Goal: Communication & Community: Answer question/provide support

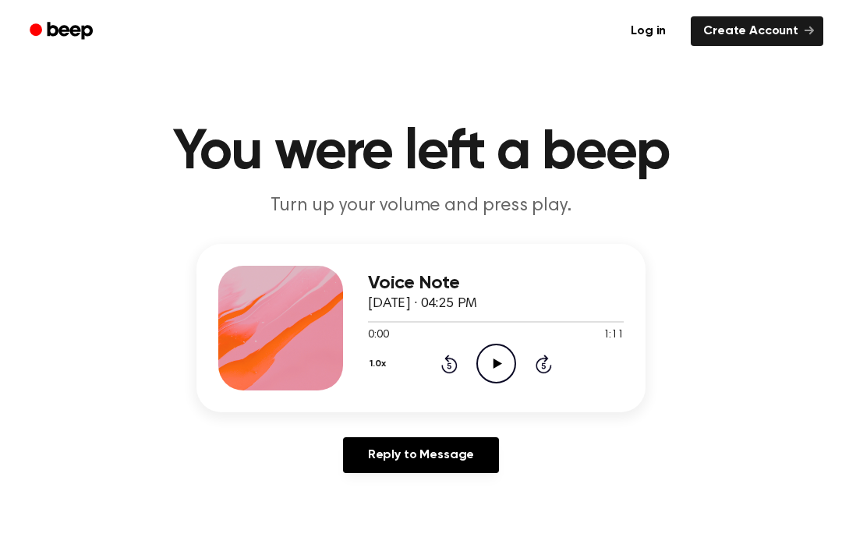
click at [497, 363] on icon at bounding box center [497, 364] width 9 height 10
click at [493, 350] on icon "Pause Audio" at bounding box center [496, 364] width 40 height 40
click at [462, 447] on link "Reply to Message" at bounding box center [421, 455] width 156 height 36
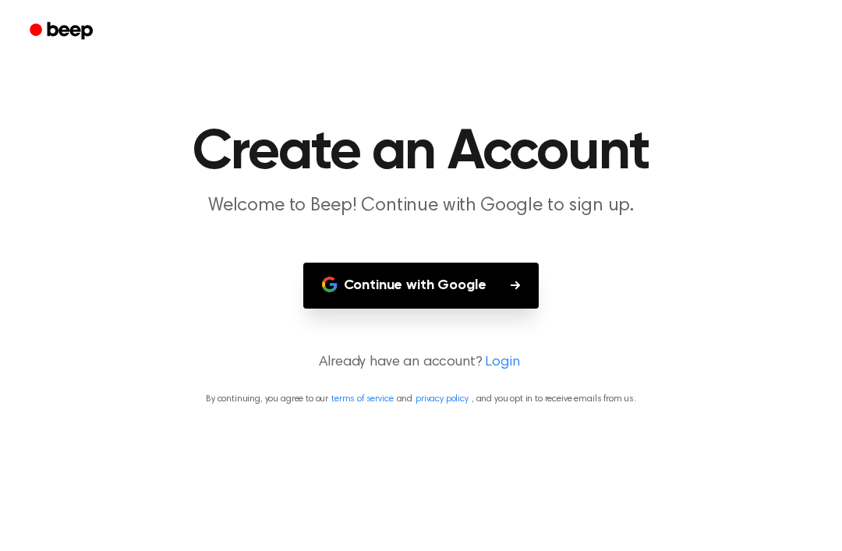
click at [492, 290] on button "Continue with Google" at bounding box center [421, 286] width 236 height 46
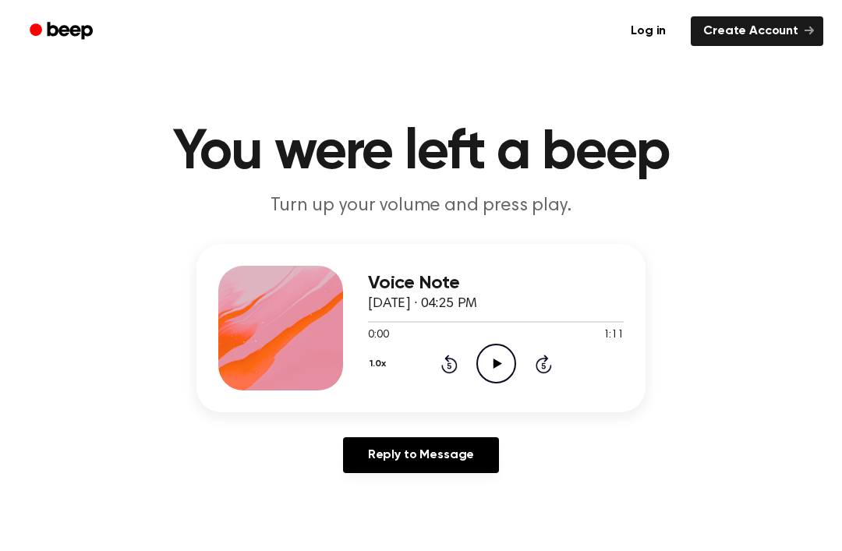
click at [503, 366] on icon "Play Audio" at bounding box center [496, 364] width 40 height 40
click at [497, 376] on icon "Pause Audio" at bounding box center [496, 364] width 40 height 40
click at [518, 359] on div "1.0x Rewind 5 seconds Play Audio Skip 5 seconds" at bounding box center [496, 364] width 256 height 40
click at [486, 354] on icon "Play Audio" at bounding box center [496, 364] width 40 height 40
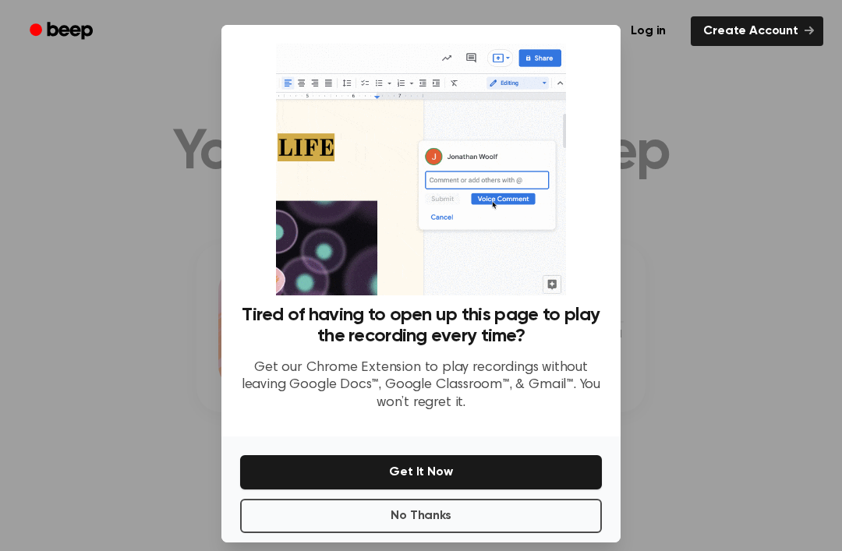
click at [704, 288] on div at bounding box center [421, 275] width 842 height 551
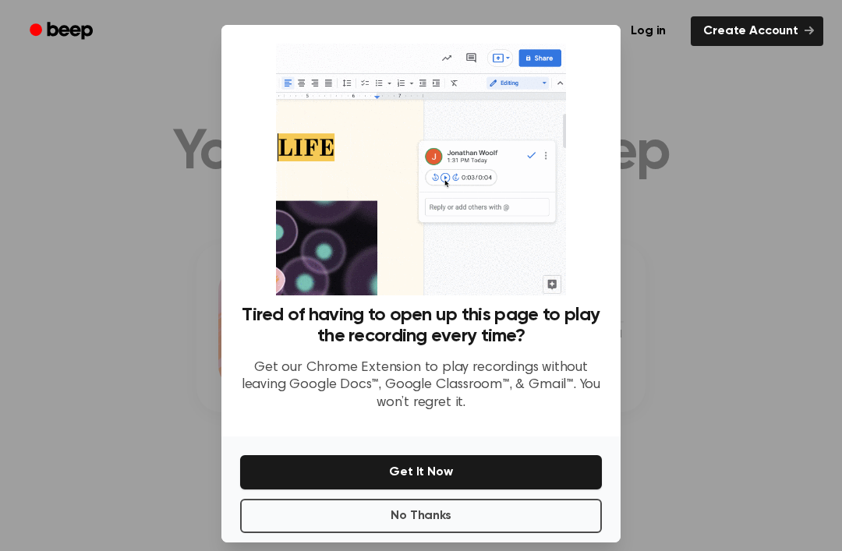
click at [482, 523] on button "No Thanks" at bounding box center [421, 516] width 362 height 34
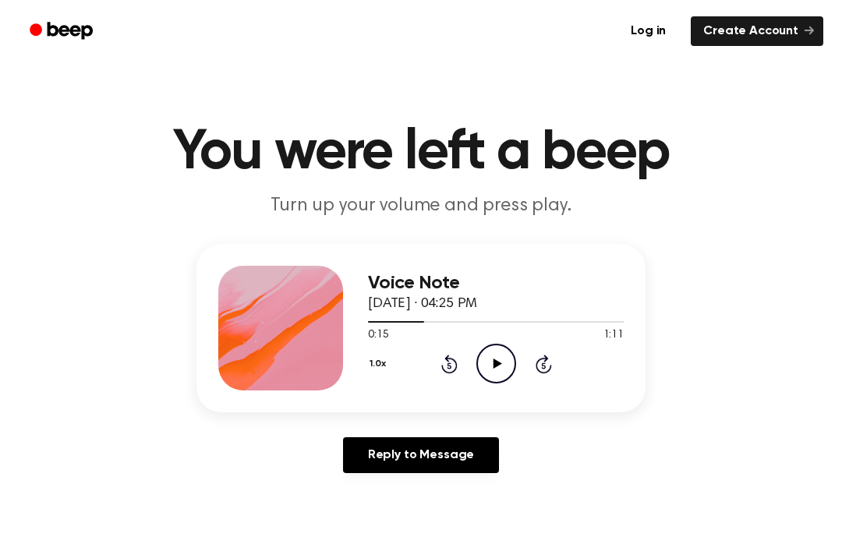
click at [508, 362] on icon "Play Audio" at bounding box center [496, 364] width 40 height 40
click at [547, 360] on icon at bounding box center [544, 364] width 16 height 19
click at [565, 358] on div "1.0x Rewind 5 seconds Pause Audio Skip 5 seconds" at bounding box center [496, 364] width 256 height 40
click at [546, 367] on icon "Skip 5 seconds" at bounding box center [543, 364] width 17 height 20
click at [551, 359] on icon "Skip 5 seconds" at bounding box center [543, 364] width 17 height 20
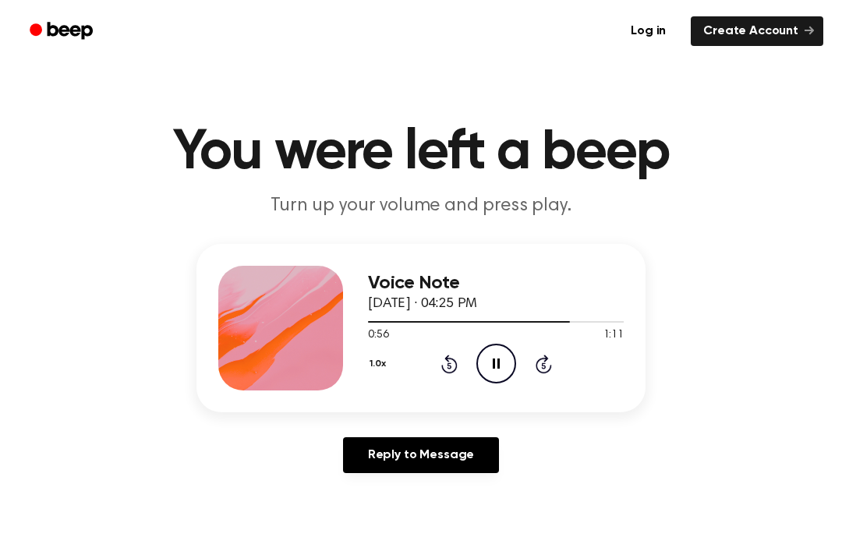
click at [508, 367] on icon "Pause Audio" at bounding box center [496, 364] width 40 height 40
click at [495, 363] on icon at bounding box center [497, 364] width 9 height 10
click at [499, 371] on icon "Pause Audio" at bounding box center [496, 364] width 40 height 40
